Goal: Information Seeking & Learning: Find specific page/section

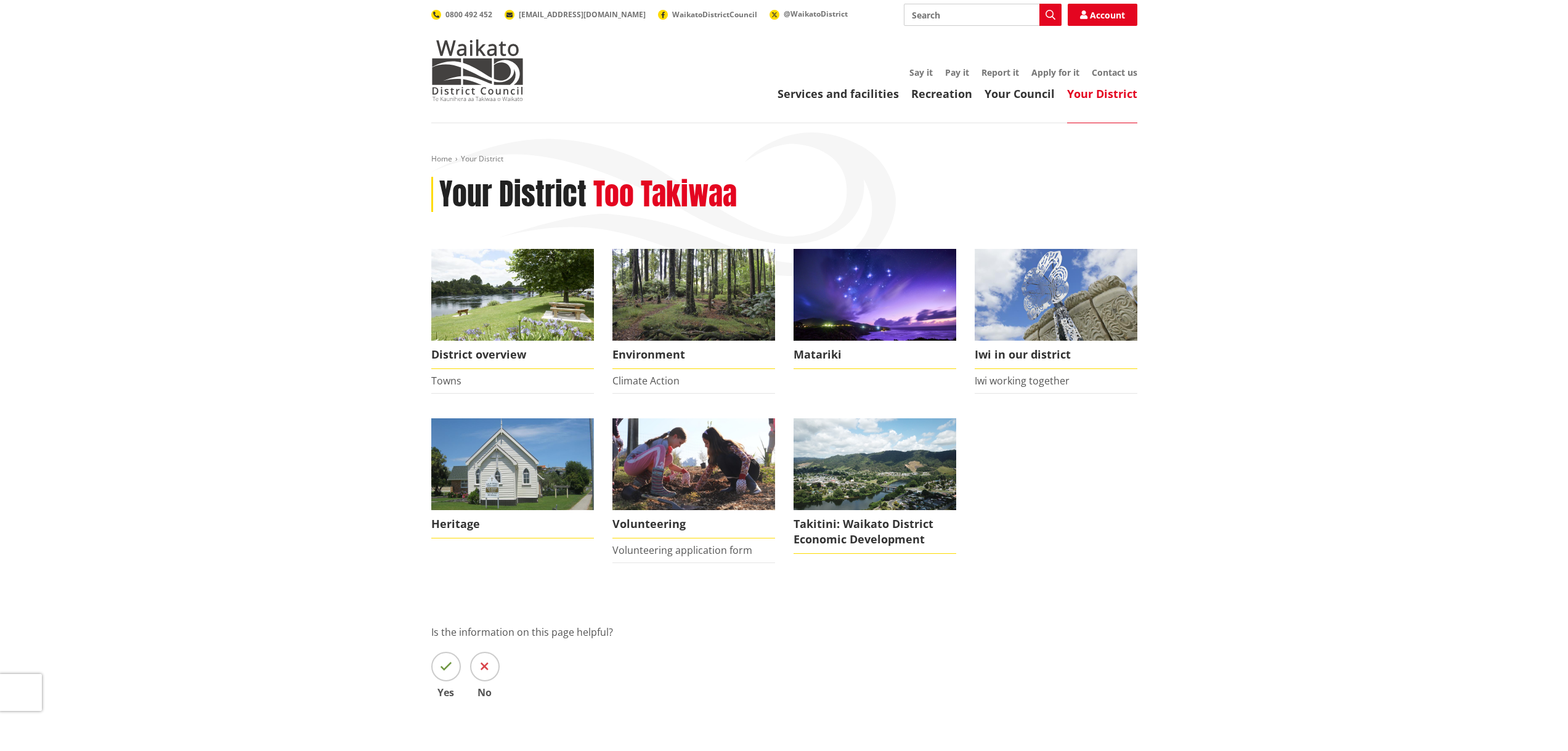
click at [924, 11] on input "Search" at bounding box center [982, 15] width 158 height 22
type input "staff"
click at [1047, 12] on icon "button" at bounding box center [1050, 14] width 10 height 10
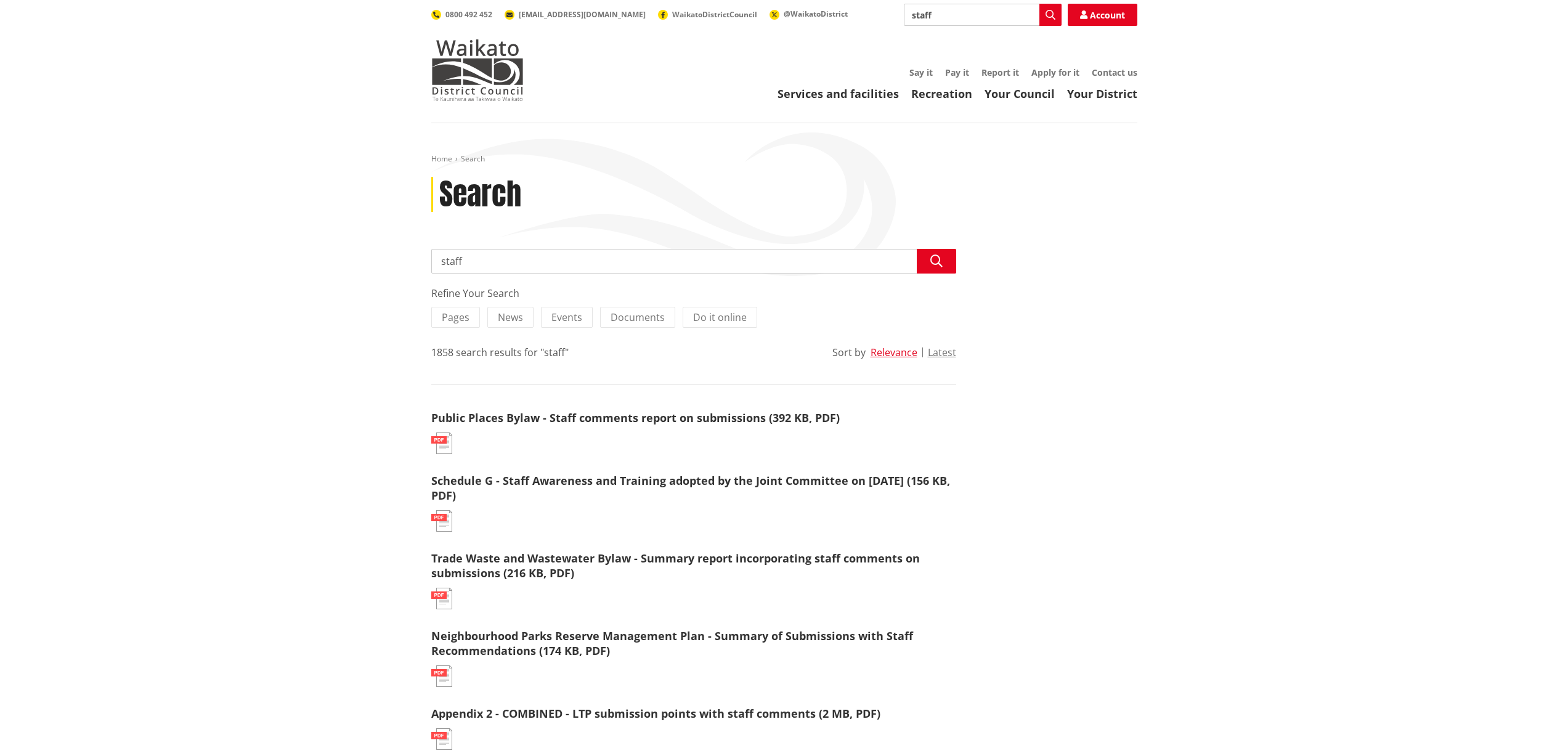
click at [485, 267] on input "staff" at bounding box center [693, 261] width 525 height 25
type input "staff database"
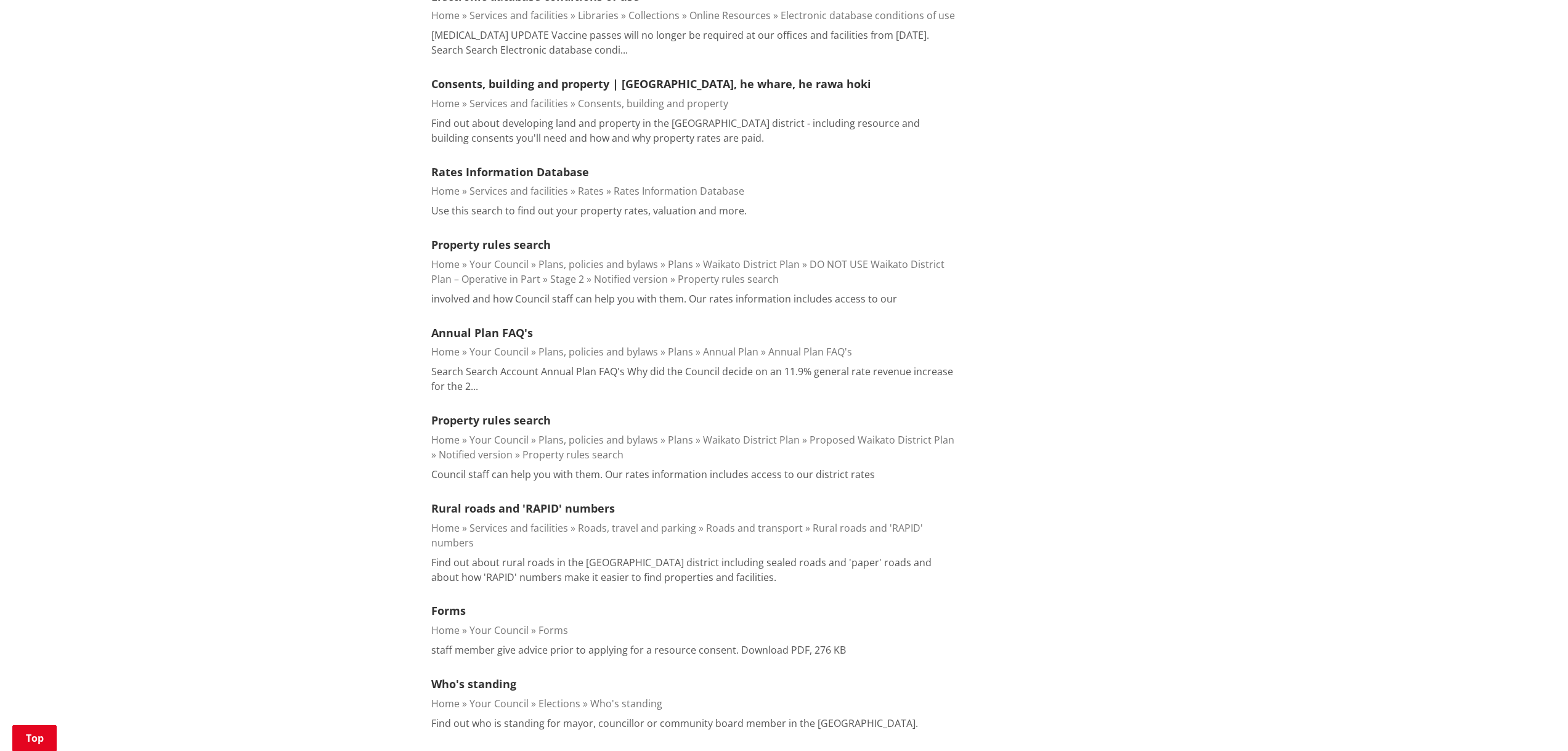
scroll to position [185, 0]
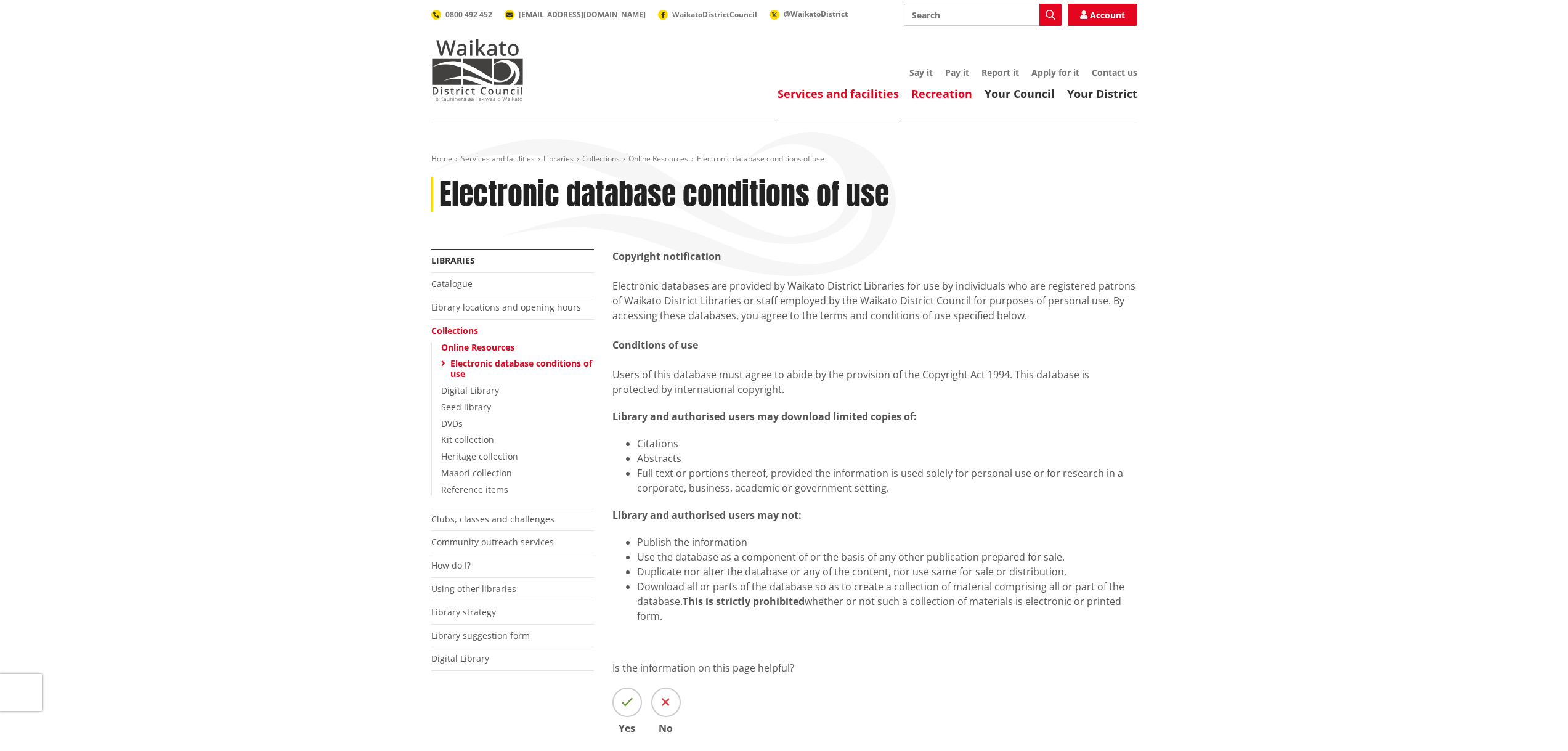
click at [954, 97] on link "Recreation" at bounding box center [941, 93] width 61 height 15
